Goal: Transaction & Acquisition: Purchase product/service

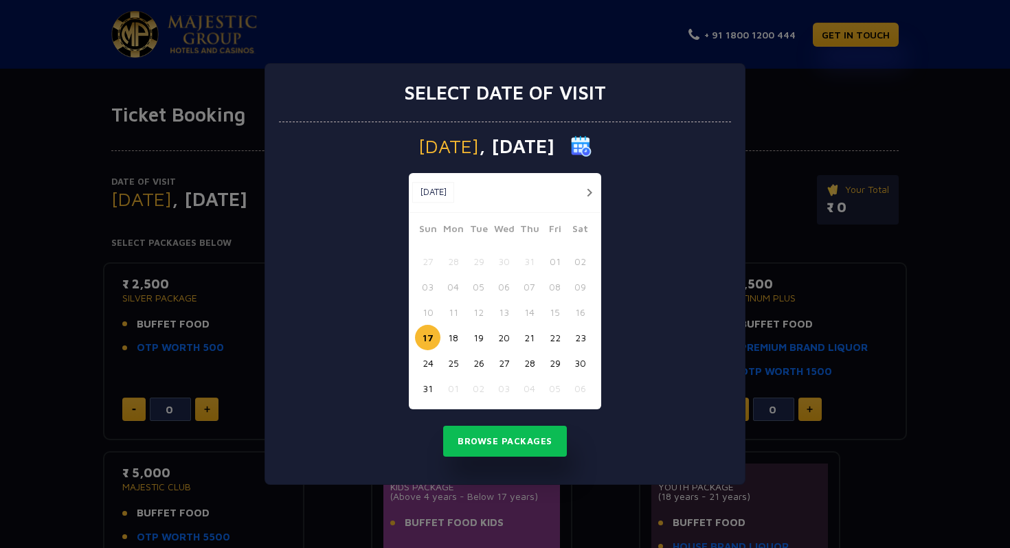
click at [590, 191] on button "button" at bounding box center [589, 192] width 17 height 17
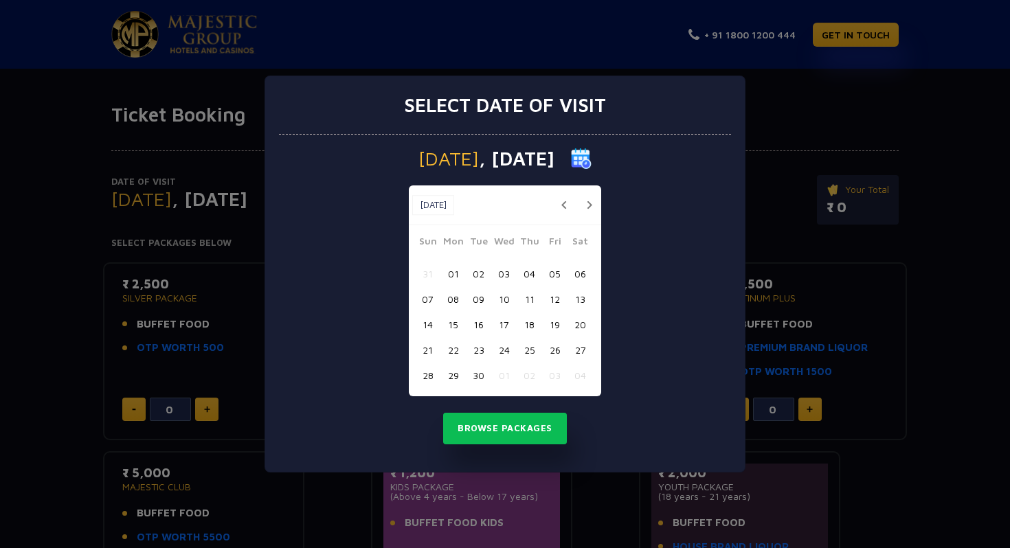
click at [583, 279] on button "06" at bounding box center [580, 273] width 25 height 25
click at [513, 435] on button "Browse Packages" at bounding box center [505, 429] width 124 height 32
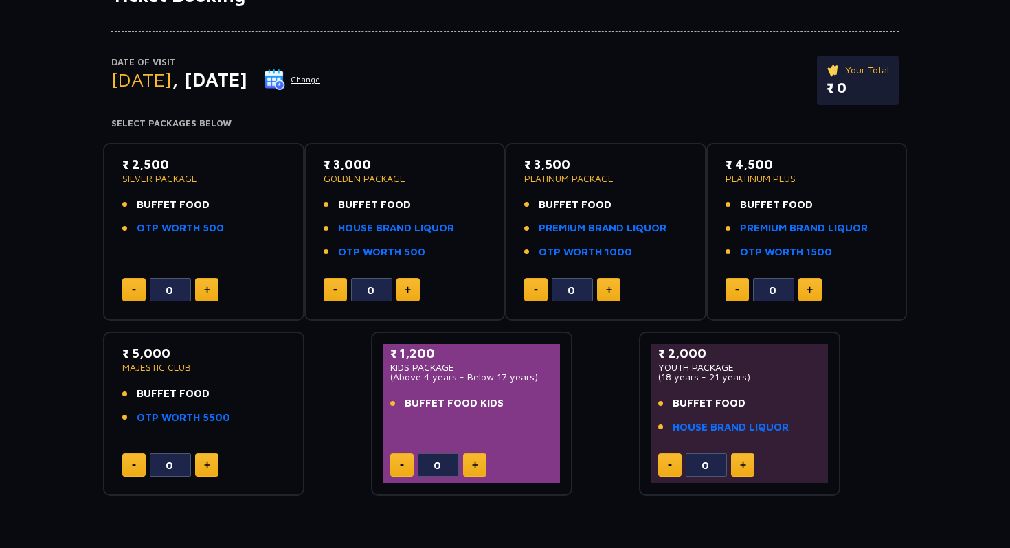
scroll to position [138, 0]
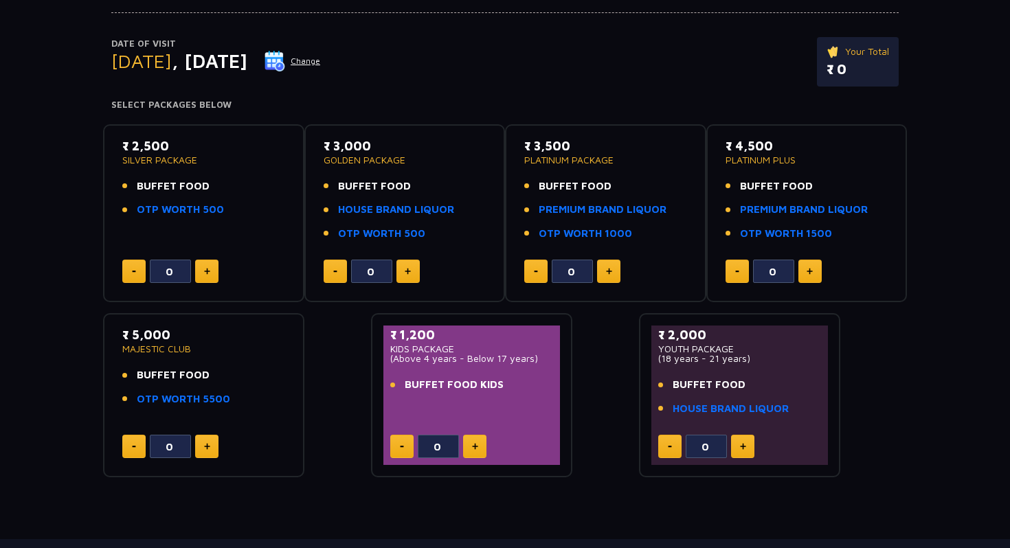
click at [209, 276] on button at bounding box center [206, 271] width 23 height 23
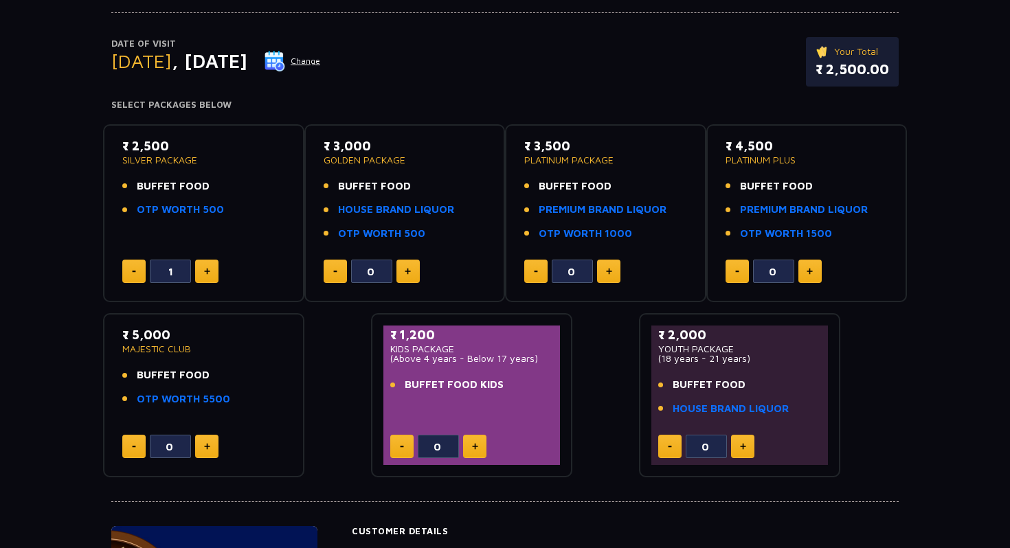
click at [209, 276] on button at bounding box center [206, 271] width 23 height 23
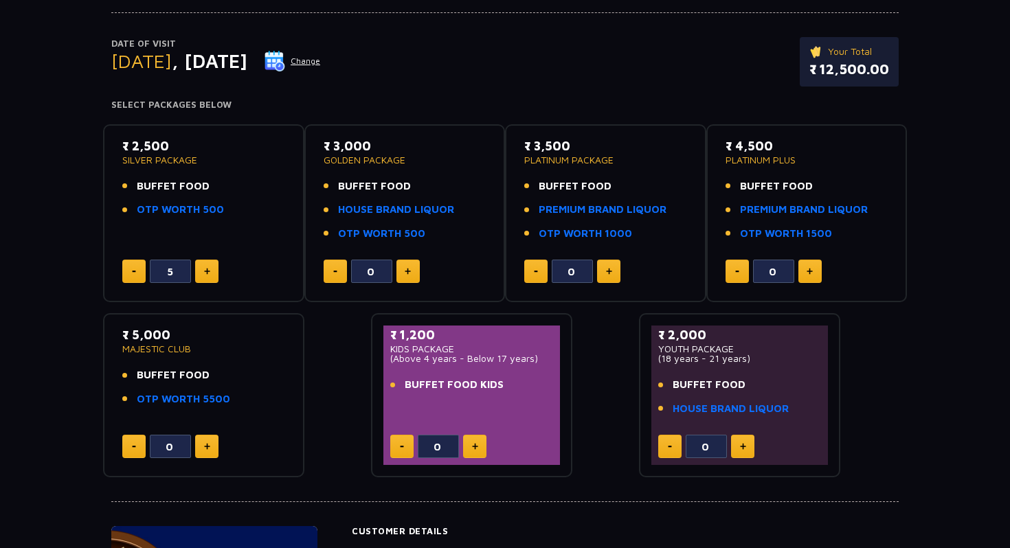
type input "6"
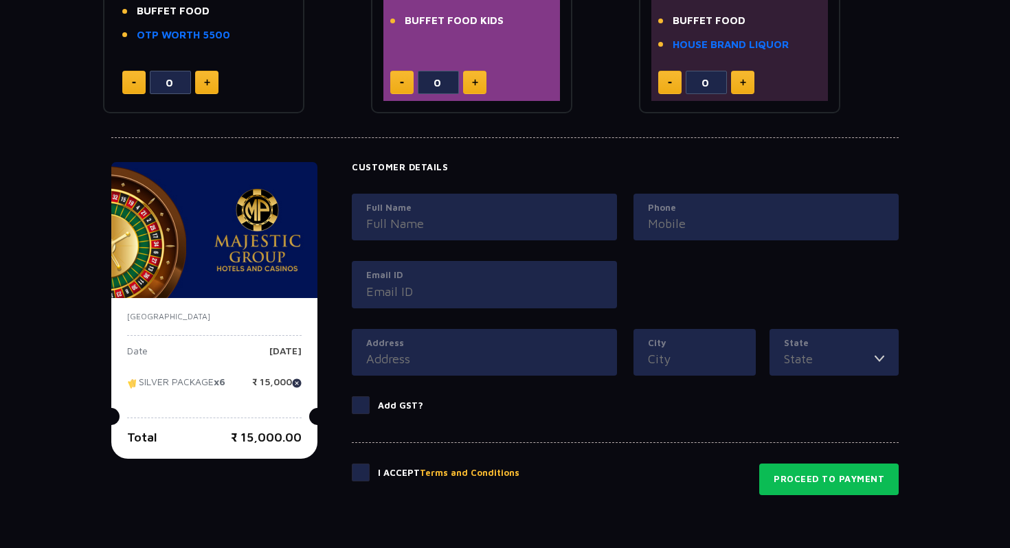
scroll to position [503, 0]
click at [399, 212] on label "Full Name" at bounding box center [484, 208] width 236 height 14
click at [399, 214] on input "Full Name" at bounding box center [484, 223] width 236 height 19
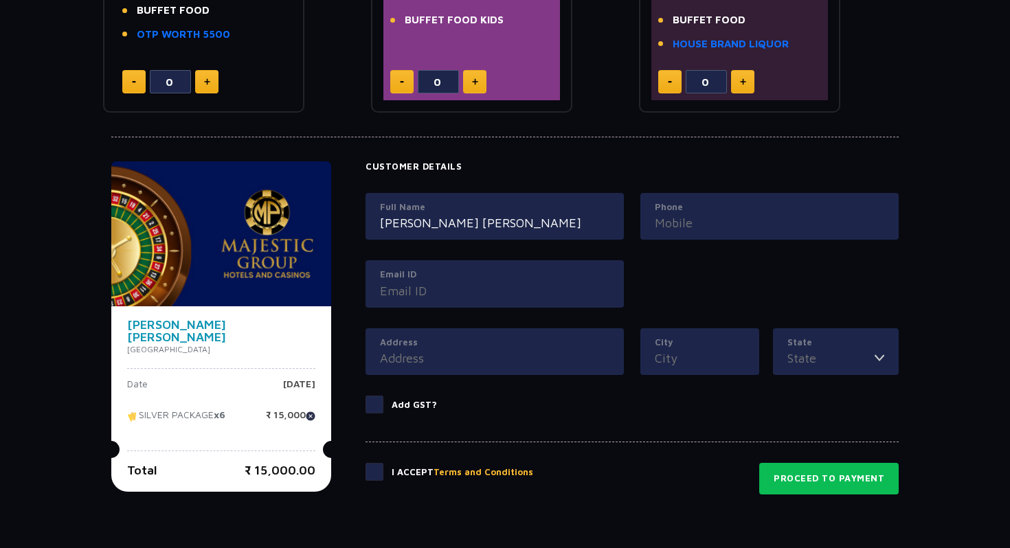
type input "[PERSON_NAME] [PERSON_NAME]"
click at [655, 218] on input "Phone" at bounding box center [770, 223] width 230 height 19
type input "7738006852"
click at [493, 289] on input "Email ID" at bounding box center [495, 291] width 230 height 19
type input "[EMAIL_ADDRESS][DOMAIN_NAME]"
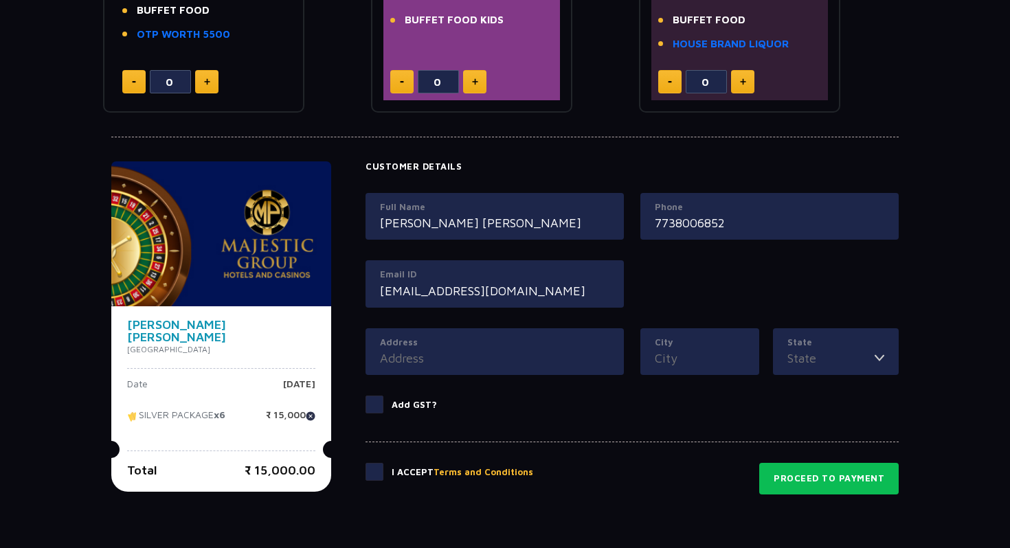
click at [399, 358] on input "Address" at bounding box center [495, 358] width 230 height 19
type input "1301, Krishna Sarang Galaxy, Plot 104, Sector 18, Ulwe"
type input "Navi [GEOGRAPHIC_DATA]"
type input "[GEOGRAPHIC_DATA]"
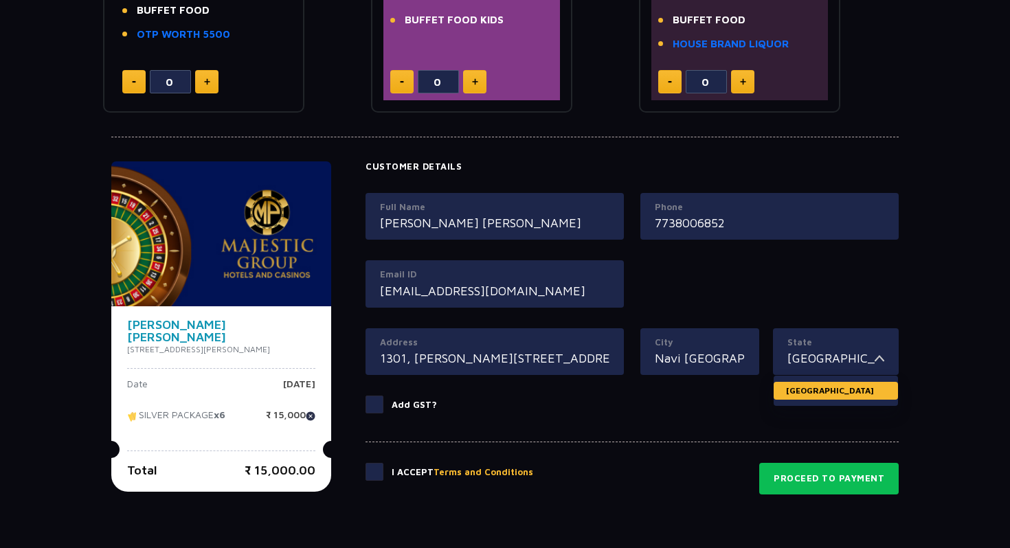
click at [815, 390] on li "[GEOGRAPHIC_DATA]" at bounding box center [836, 391] width 124 height 18
click at [566, 330] on div "Address 1301, Krishna Sarang Galaxy, Plot 104, Sector 18, Ulwe" at bounding box center [495, 351] width 258 height 47
click at [683, 366] on input "Navi [GEOGRAPHIC_DATA]" at bounding box center [700, 358] width 90 height 19
click at [741, 354] on input "Navi [GEOGRAPHIC_DATA]" at bounding box center [700, 358] width 90 height 19
type input "Navi [GEOGRAPHIC_DATA]"
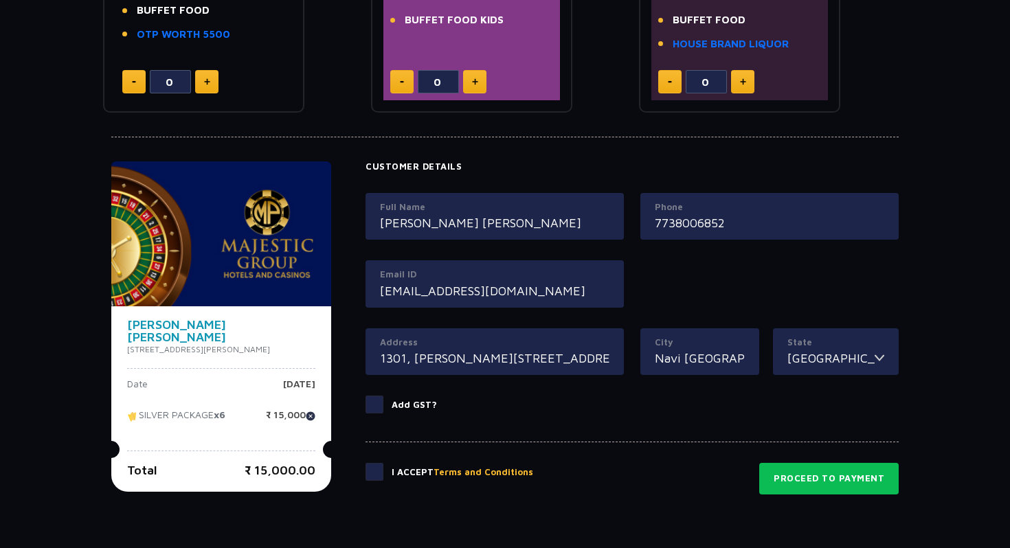
click at [609, 365] on input "1301, Krishna Sarang Galaxy, Plot 104, Sector 18, Ulwe" at bounding box center [495, 358] width 230 height 19
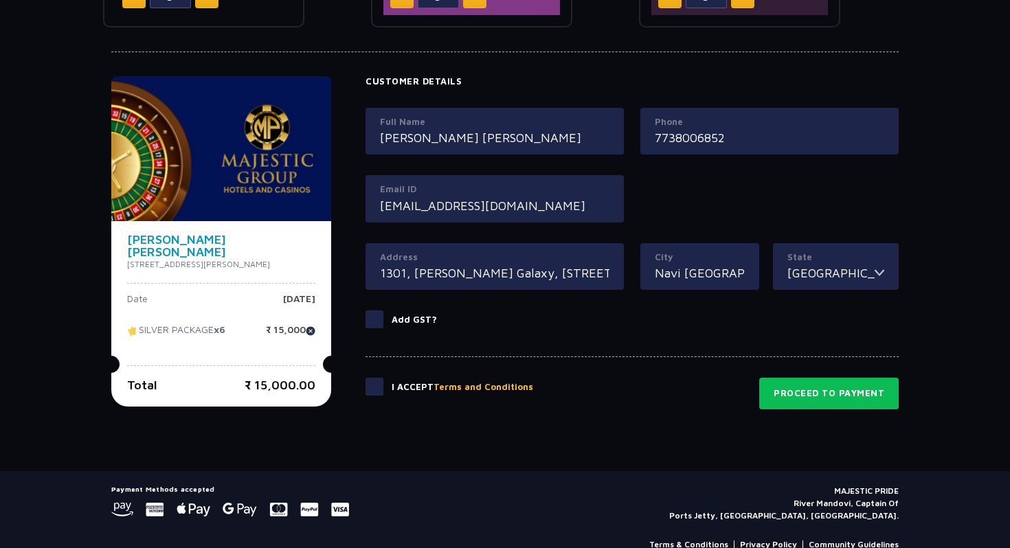
scroll to position [615, 0]
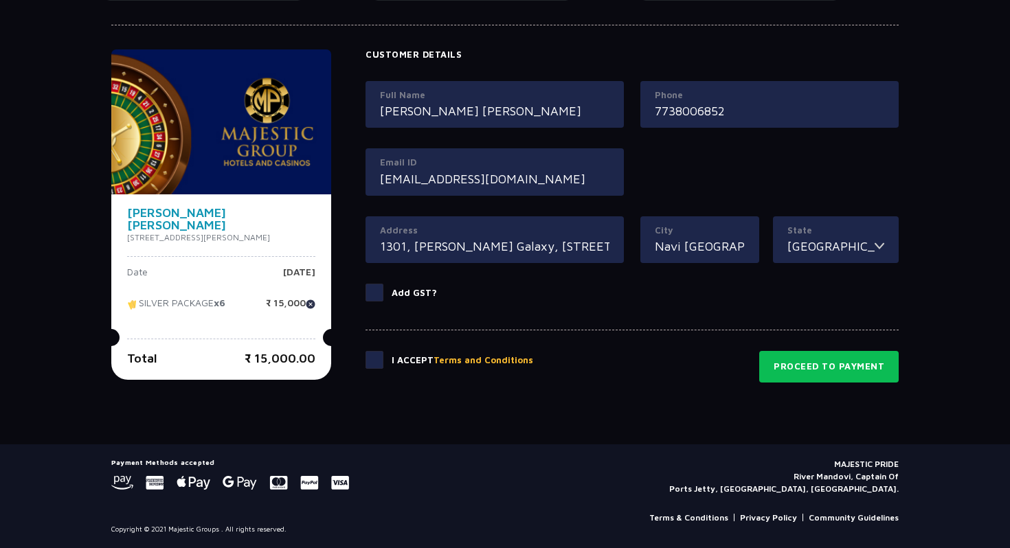
type input "1301, [PERSON_NAME] Galaxy, [STREET_ADDRESS]"
click at [378, 362] on span at bounding box center [375, 360] width 18 height 18
click at [0, 0] on input "checkbox" at bounding box center [0, 0] width 0 height 0
click at [855, 361] on button "Proceed to Payment" at bounding box center [828, 367] width 139 height 32
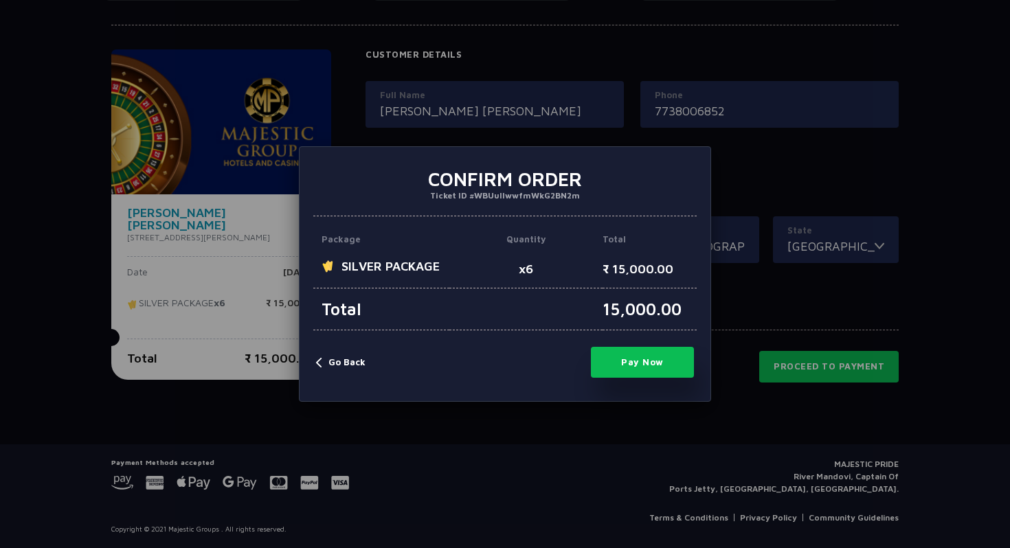
click at [446, 427] on div "× Confirm Order Ticket ID #WBUulIwwfmWkG2BN2m Package Quantity Total SILVER PAC…" at bounding box center [505, 274] width 1010 height 548
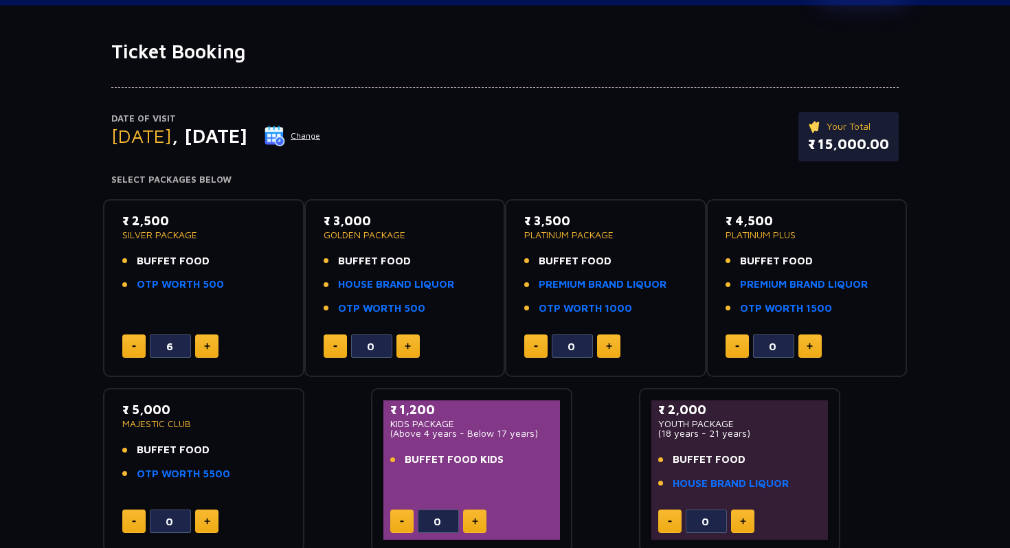
scroll to position [0, 0]
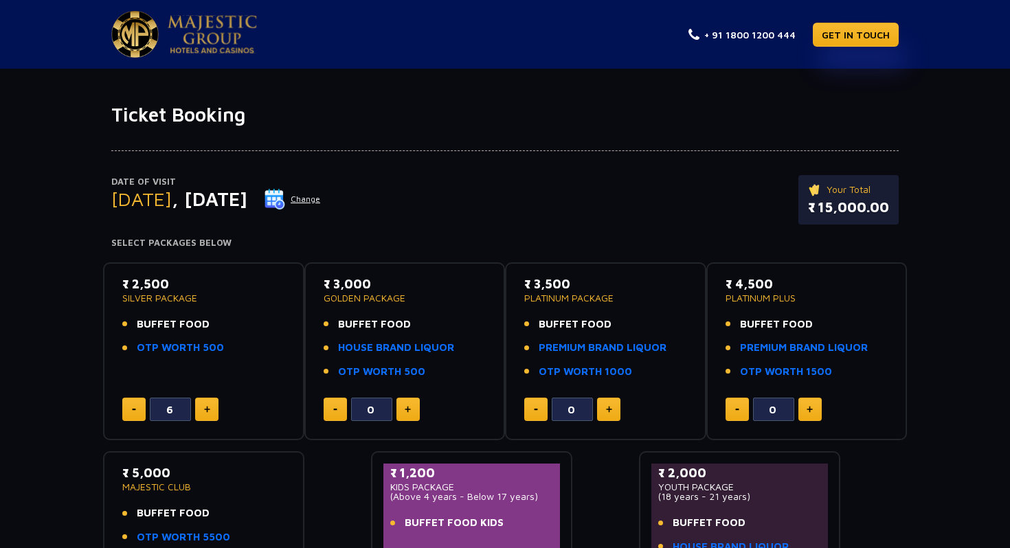
click at [199, 32] on img at bounding box center [212, 34] width 89 height 38
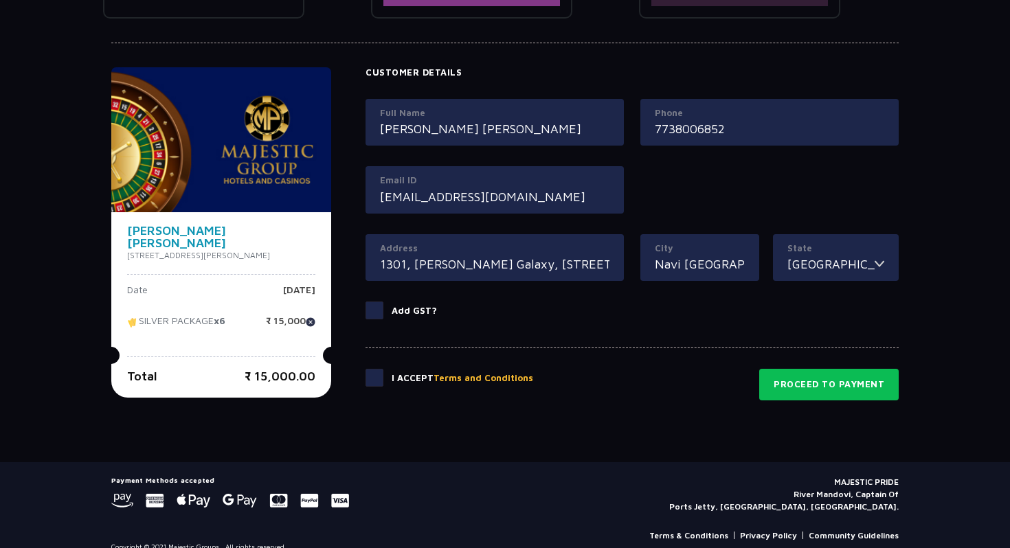
scroll to position [599, 0]
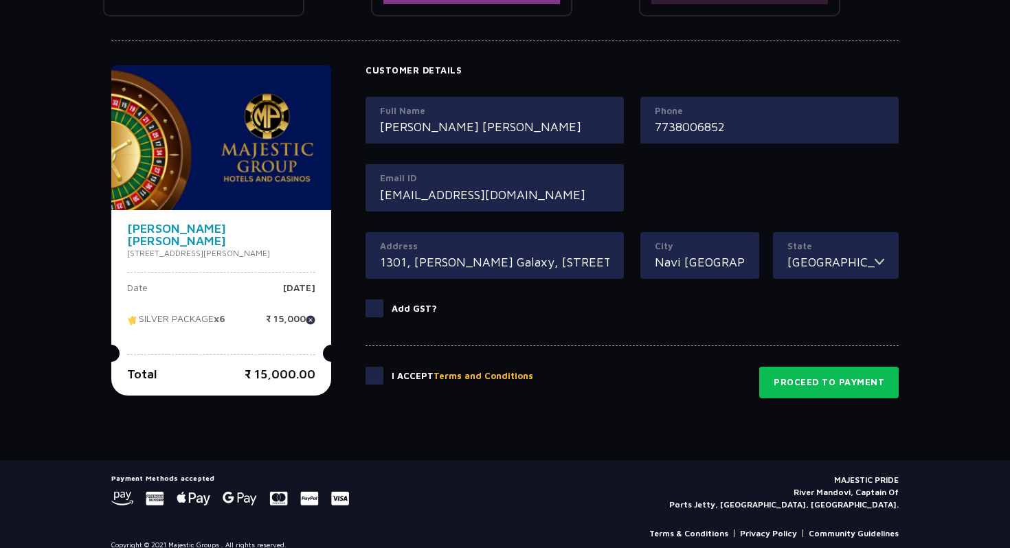
click at [376, 377] on span at bounding box center [375, 376] width 18 height 18
click at [0, 0] on input "checkbox" at bounding box center [0, 0] width 0 height 0
click at [808, 371] on button "Proceed to Payment" at bounding box center [828, 383] width 139 height 32
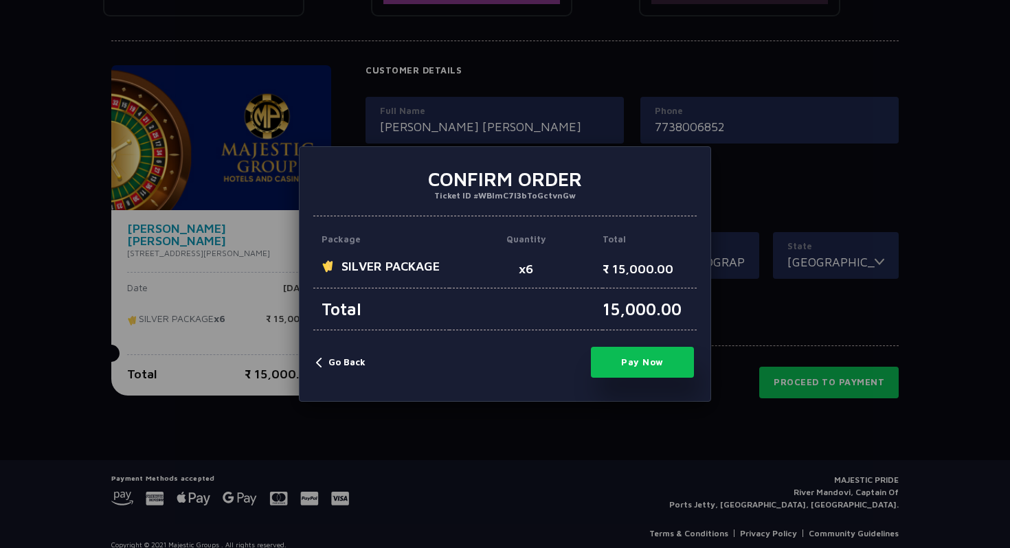
click at [331, 370] on div "Pay Now No Go Back" at bounding box center [504, 362] width 383 height 36
click at [334, 361] on button "Go Back" at bounding box center [340, 363] width 49 height 14
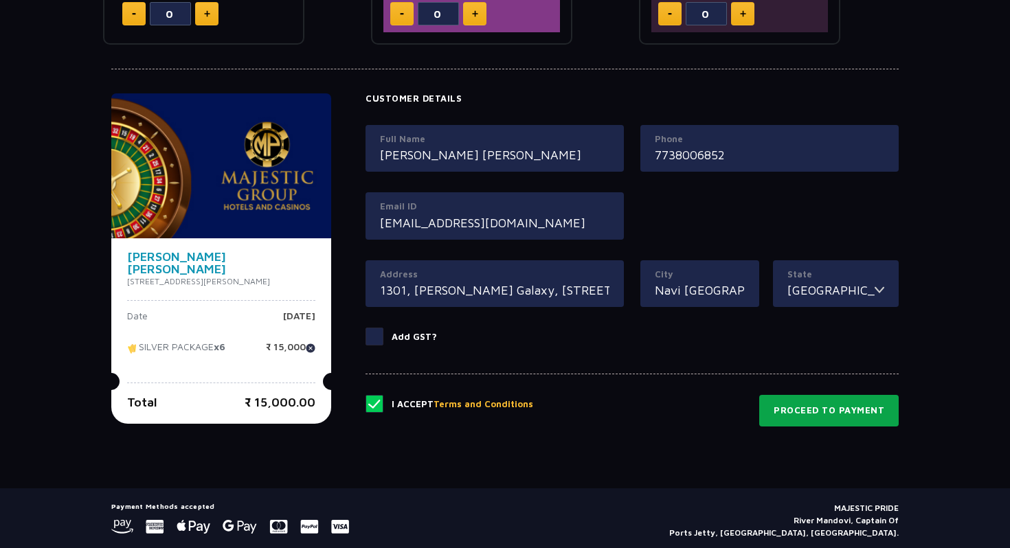
scroll to position [600, 0]
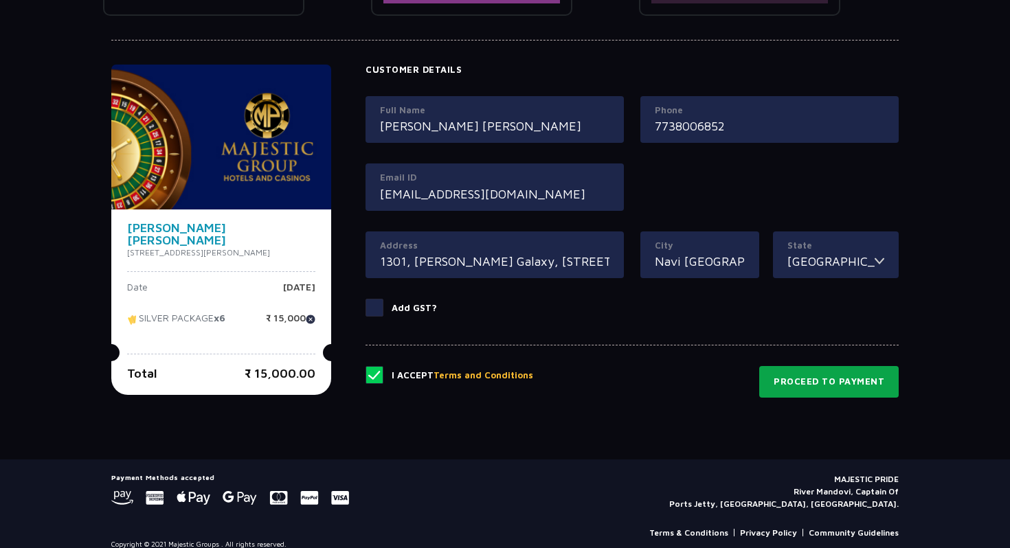
click at [831, 381] on button "Proceed to Payment" at bounding box center [828, 382] width 139 height 32
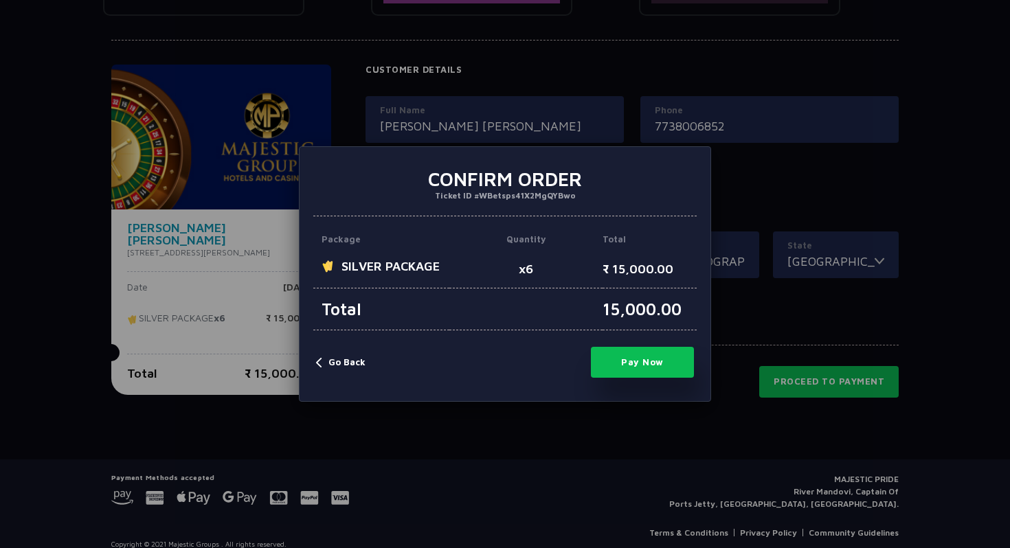
click at [618, 354] on button "Pay Now" at bounding box center [642, 362] width 103 height 31
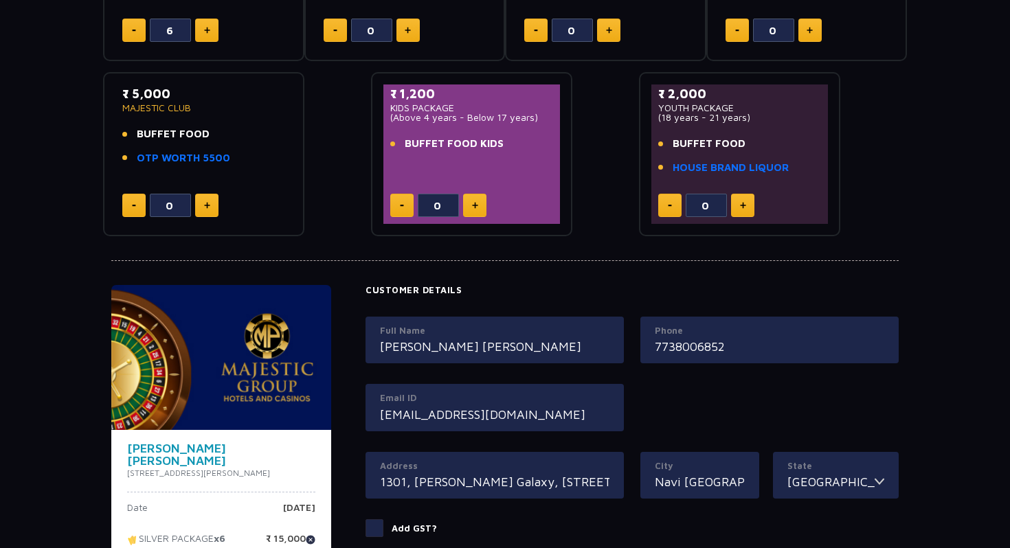
scroll to position [0, 0]
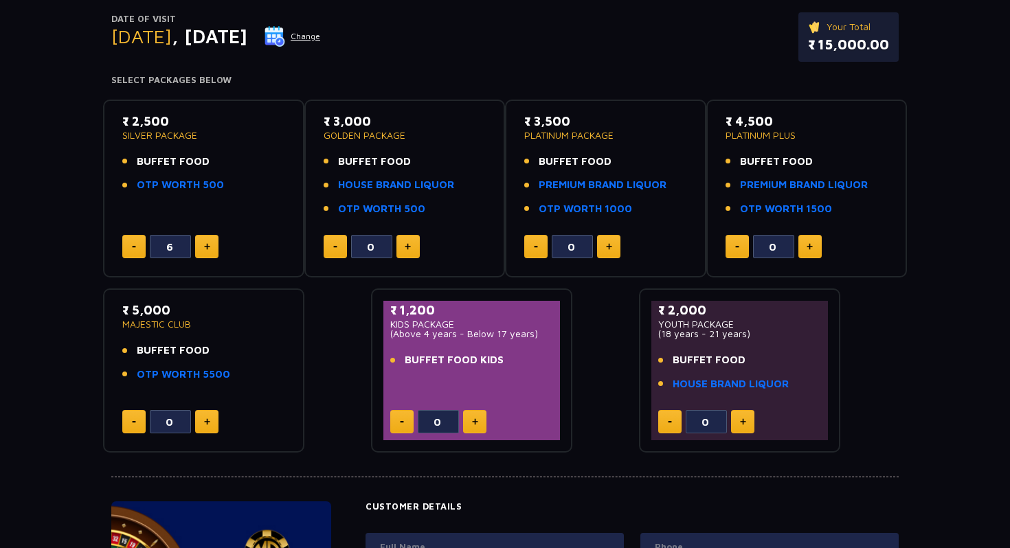
scroll to position [164, 0]
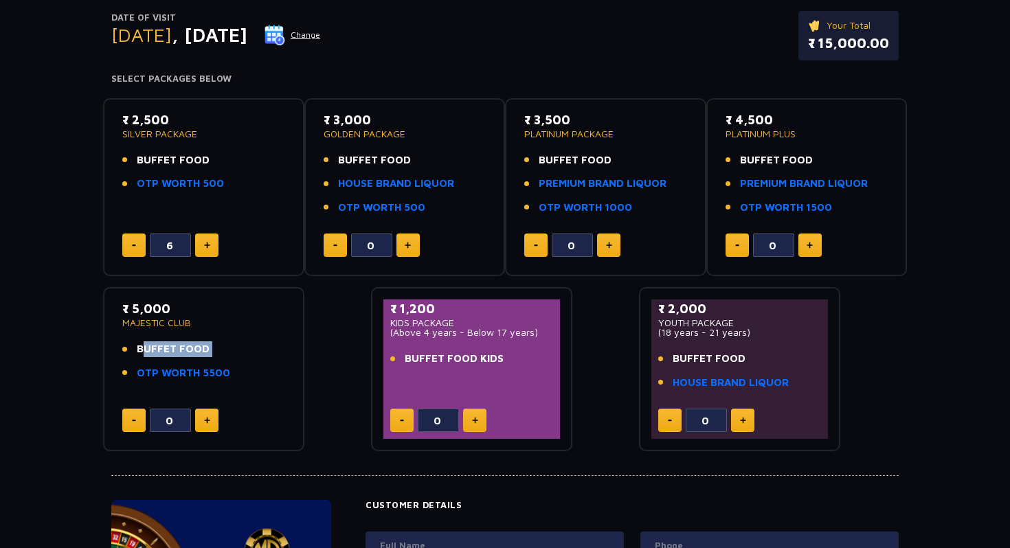
drag, startPoint x: 262, startPoint y: 365, endPoint x: 131, endPoint y: 344, distance: 132.2
click at [131, 344] on ul "BUFFET FOOD OTP WORTH 5500" at bounding box center [203, 361] width 163 height 39
click at [230, 361] on ul "BUFFET FOOD OTP WORTH 5500" at bounding box center [203, 361] width 163 height 39
drag, startPoint x: 241, startPoint y: 377, endPoint x: 132, endPoint y: 348, distance: 112.2
click at [132, 348] on ul "BUFFET FOOD OTP WORTH 5500" at bounding box center [203, 361] width 163 height 39
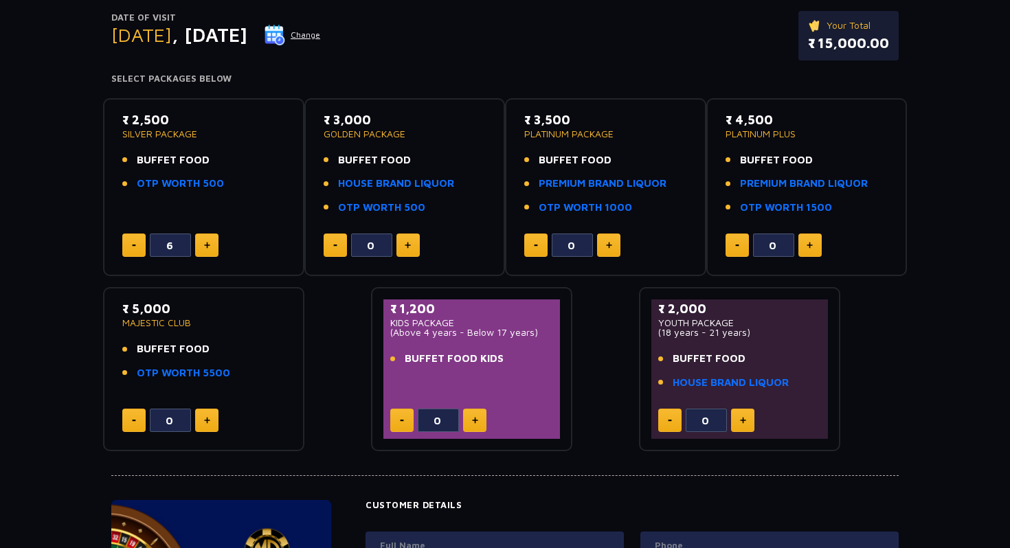
click at [195, 350] on span "BUFFET FOOD" at bounding box center [173, 350] width 73 height 16
drag, startPoint x: 224, startPoint y: 348, endPoint x: 205, endPoint y: 348, distance: 19.3
click at [205, 348] on li "BUFFET FOOD" at bounding box center [203, 350] width 163 height 16
click at [135, 245] on img at bounding box center [134, 246] width 4 height 2
type input "5"
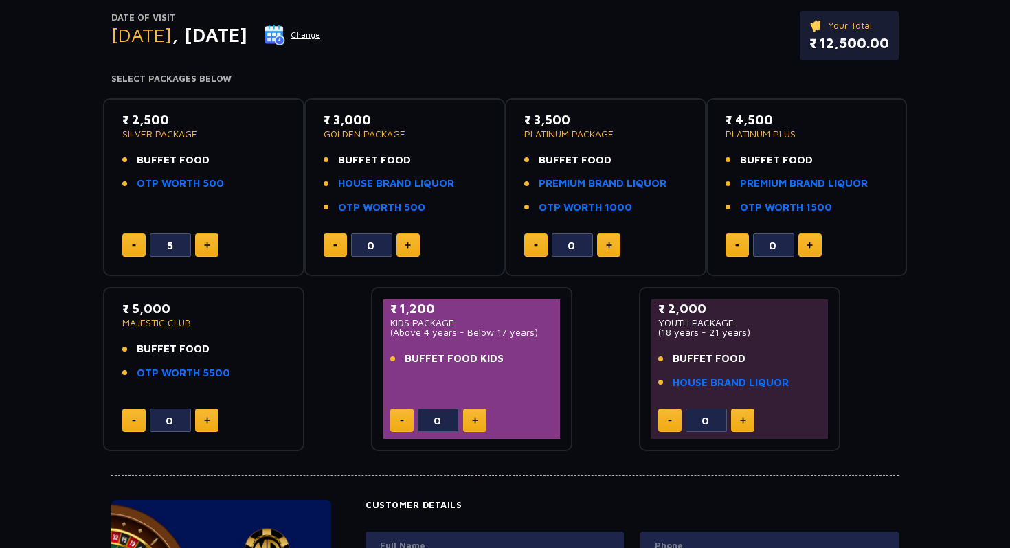
click at [205, 416] on button at bounding box center [206, 420] width 23 height 23
type input "1"
click at [266, 359] on ul "BUFFET FOOD OTP WORTH 5500" at bounding box center [203, 361] width 163 height 39
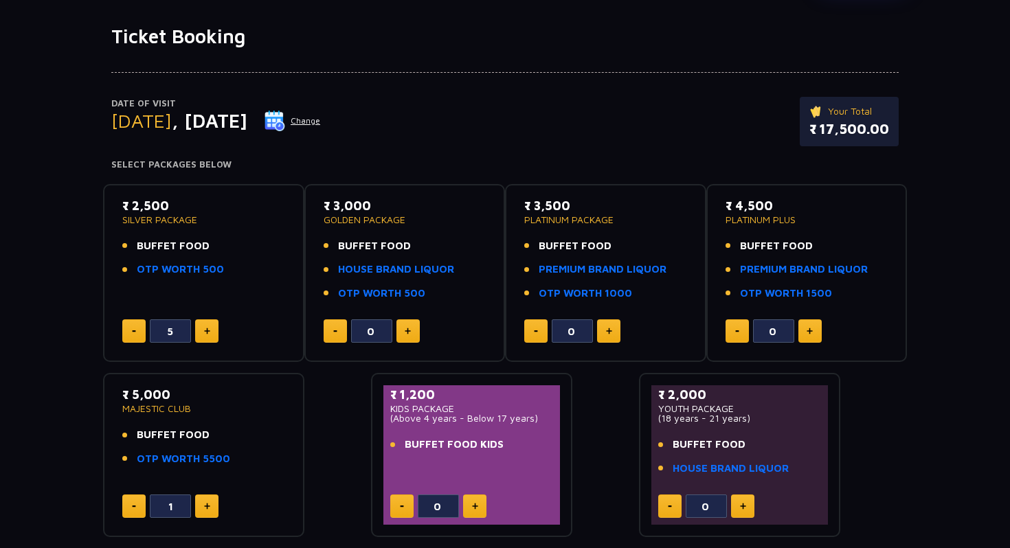
scroll to position [102, 0]
